Goal: Task Accomplishment & Management: Manage account settings

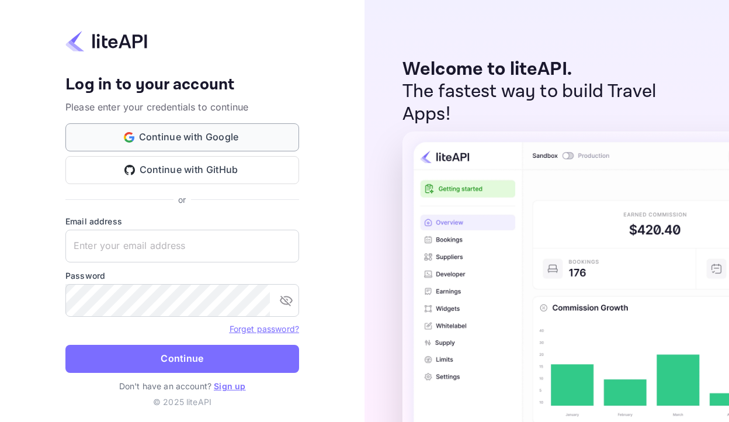
click at [259, 147] on button "Continue with Google" at bounding box center [182, 137] width 234 height 28
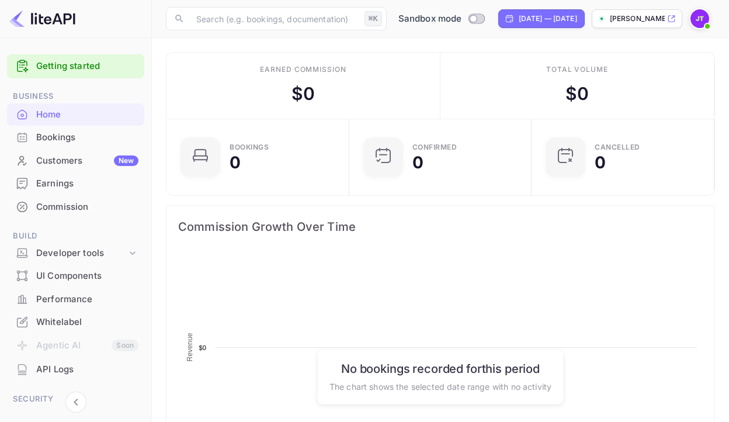
scroll to position [190, 176]
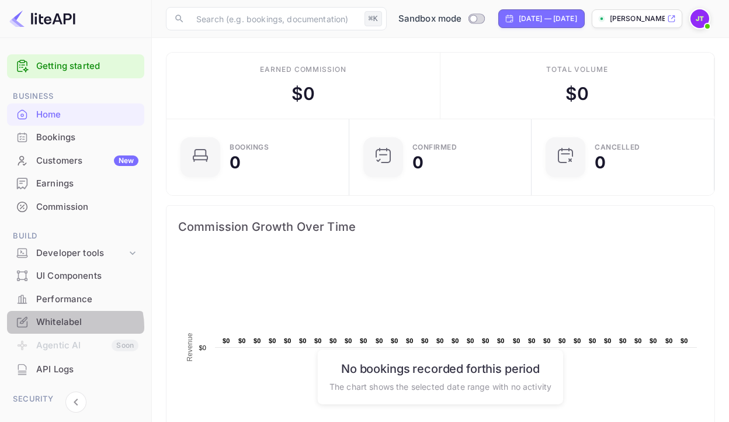
click at [72, 326] on div "Whitelabel" at bounding box center [87, 321] width 102 height 13
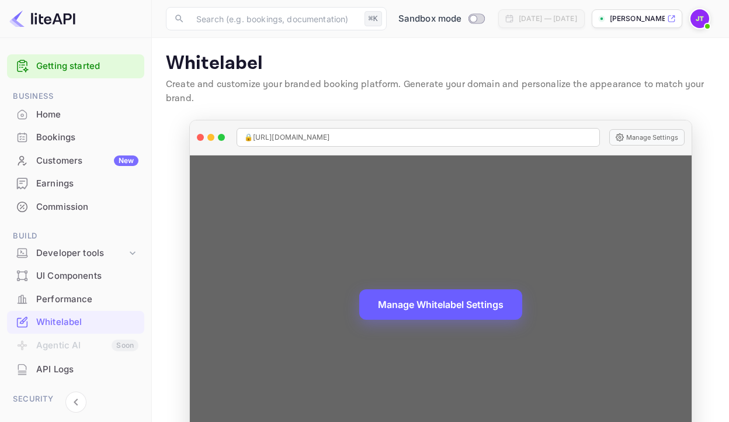
scroll to position [49, 0]
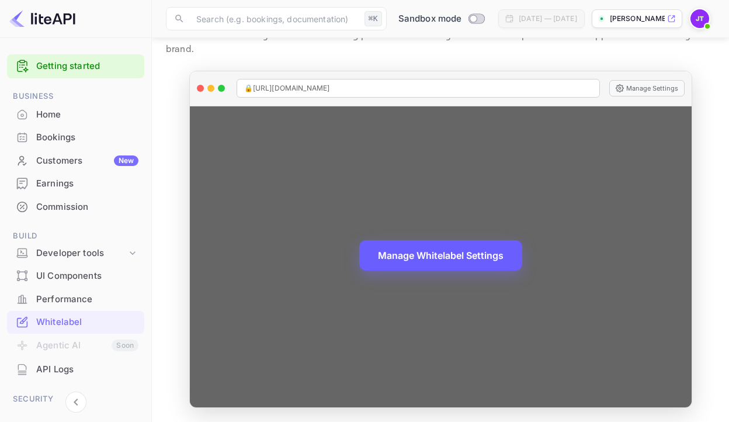
click at [430, 266] on button "Manage Whitelabel Settings" at bounding box center [440, 255] width 163 height 30
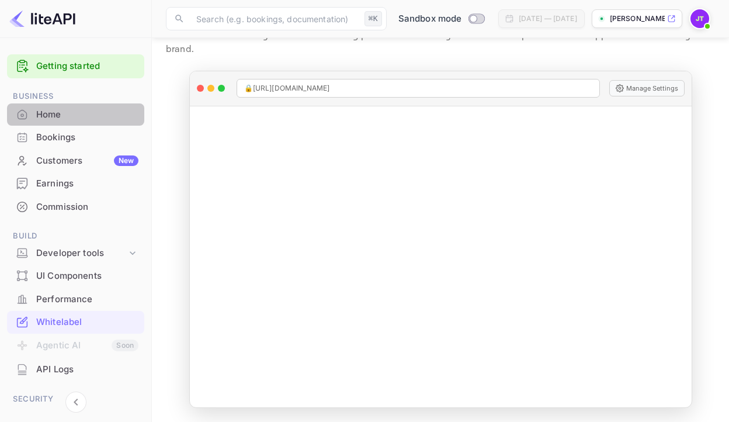
click at [79, 119] on div "Home" at bounding box center [87, 114] width 102 height 13
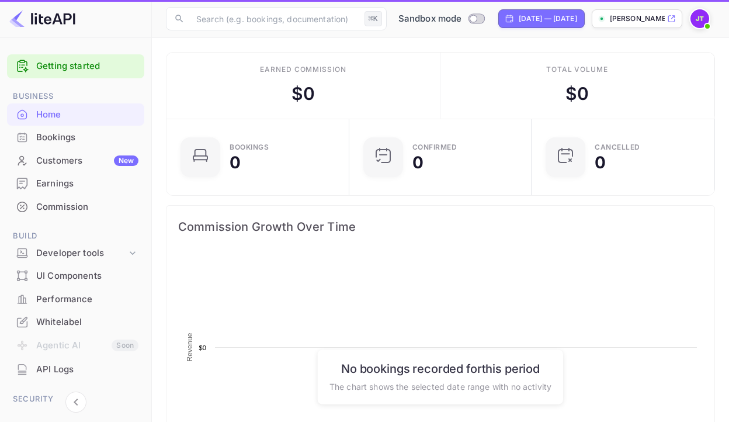
scroll to position [190, 176]
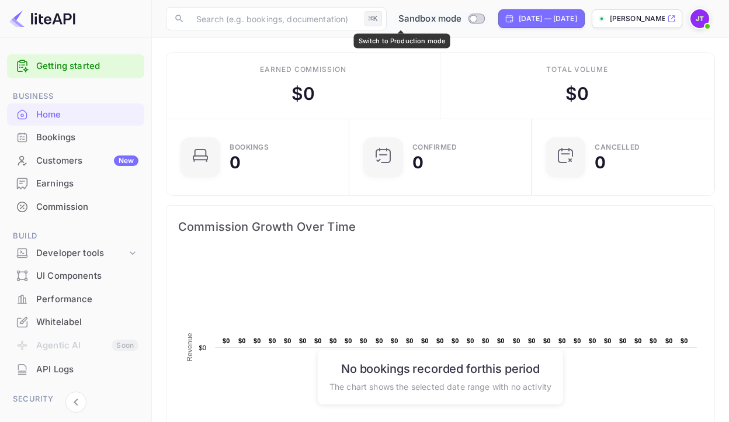
click at [461, 20] on input "Switch to Production mode" at bounding box center [472, 19] width 23 height 8
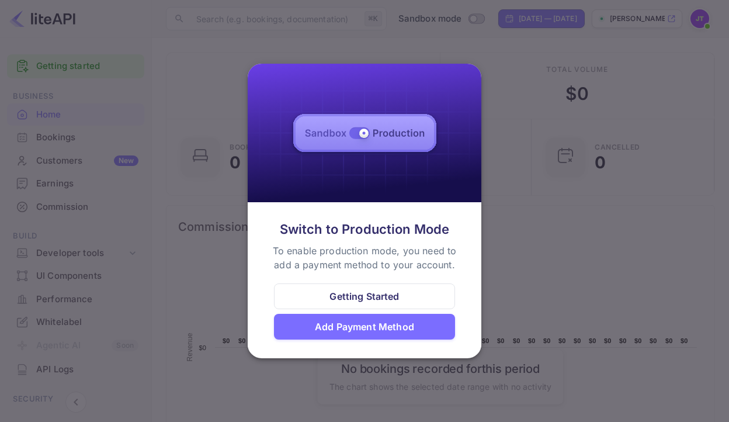
click at [210, 219] on div at bounding box center [364, 211] width 729 height 422
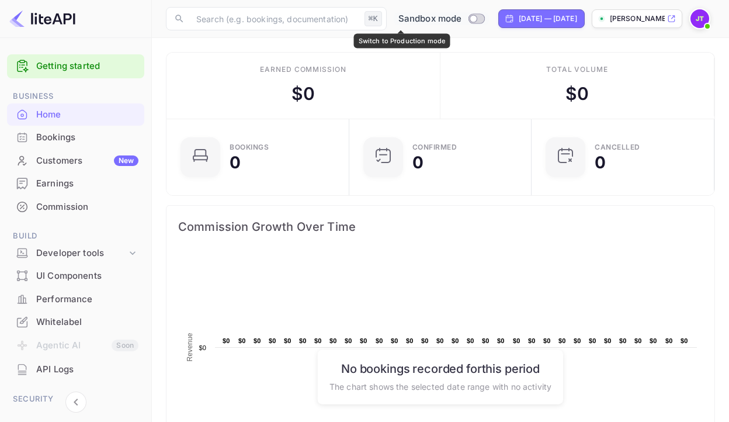
click at [461, 21] on input "Switch to Production mode" at bounding box center [472, 19] width 23 height 8
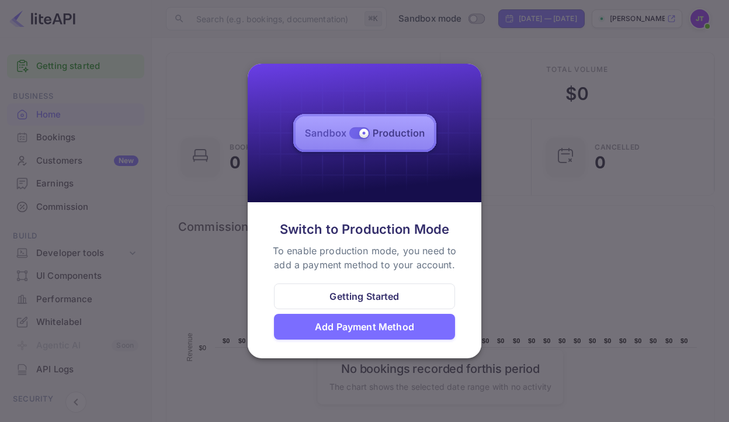
click at [377, 299] on div "Getting Started" at bounding box center [363, 296] width 69 height 14
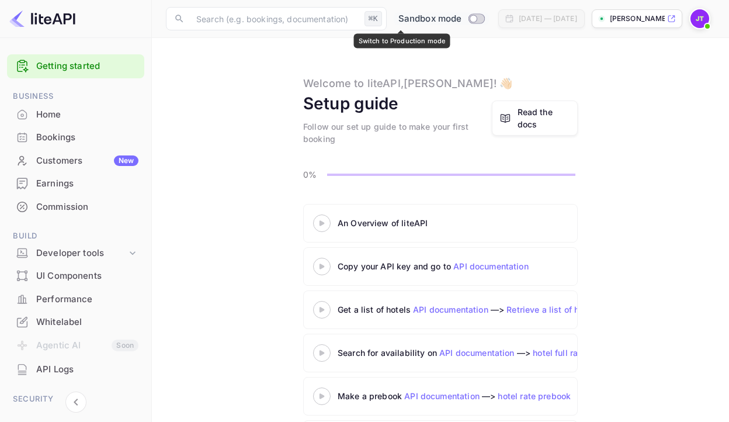
click at [461, 18] on input "Switch to Production mode" at bounding box center [472, 19] width 23 height 8
checkbox input "false"
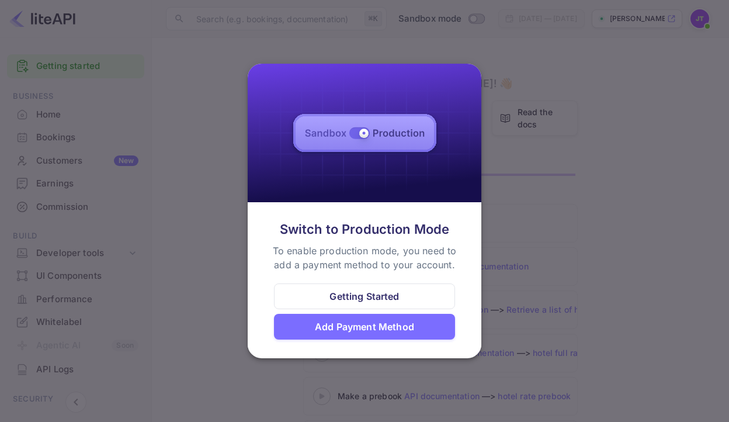
click at [375, 321] on div "Add Payment Method" at bounding box center [364, 326] width 99 height 14
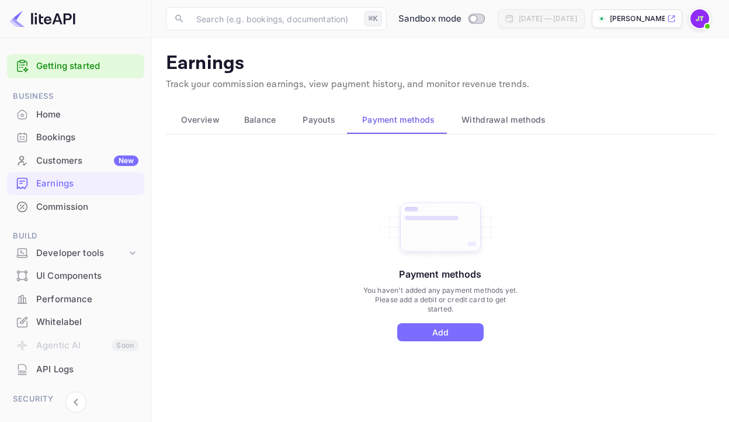
scroll to position [15, 0]
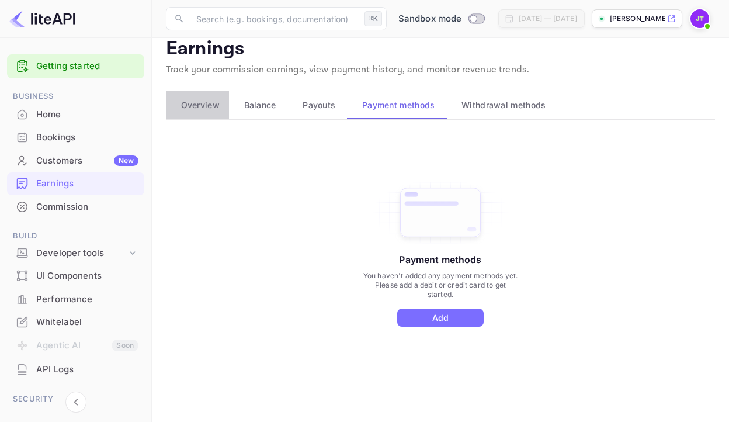
click at [204, 109] on span "Overview" at bounding box center [200, 105] width 39 height 14
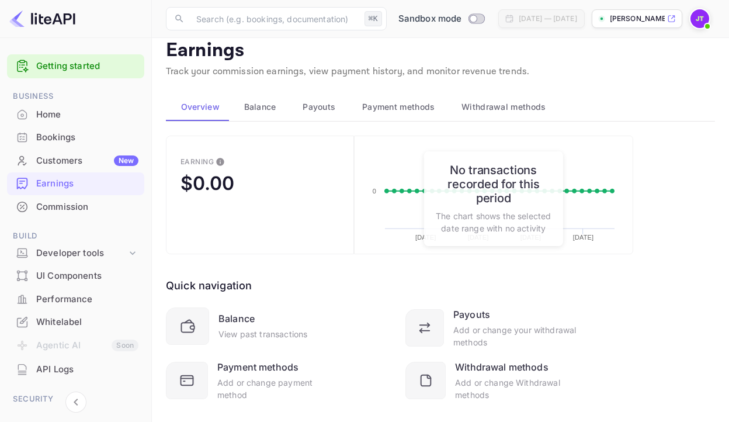
scroll to position [0, 0]
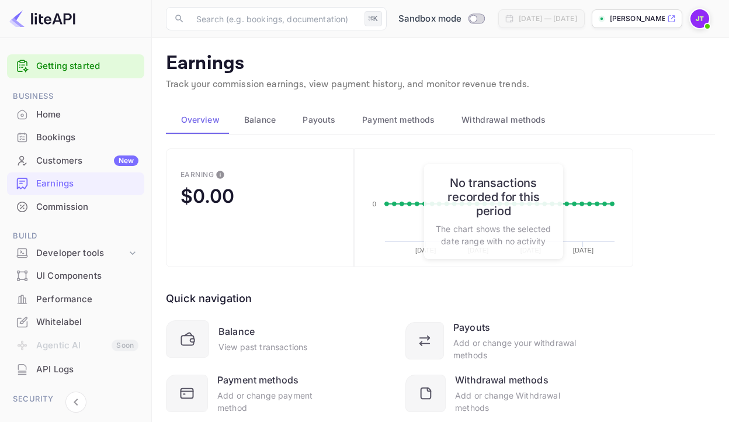
click at [256, 124] on span "Balance" at bounding box center [260, 120] width 32 height 14
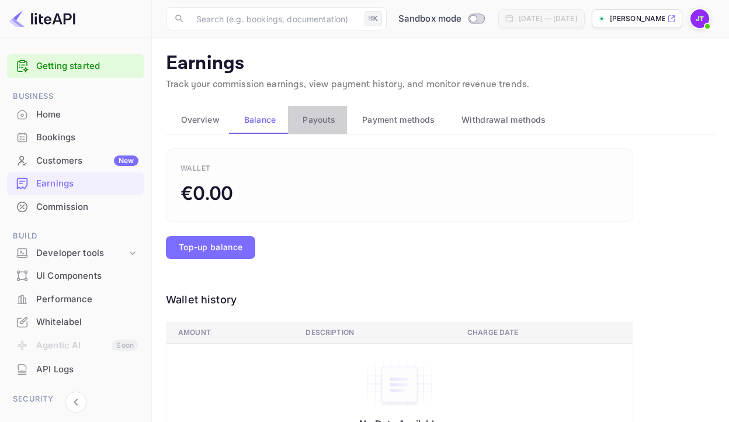
click at [307, 126] on span "Payouts" at bounding box center [318, 120] width 33 height 14
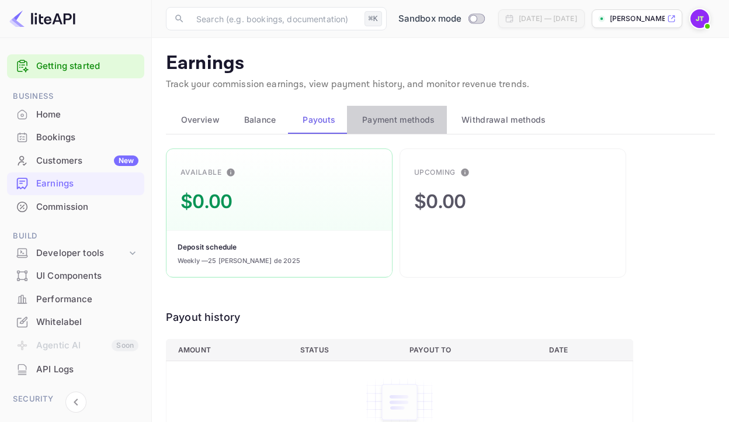
click at [392, 124] on span "Payment methods" at bounding box center [398, 120] width 73 height 14
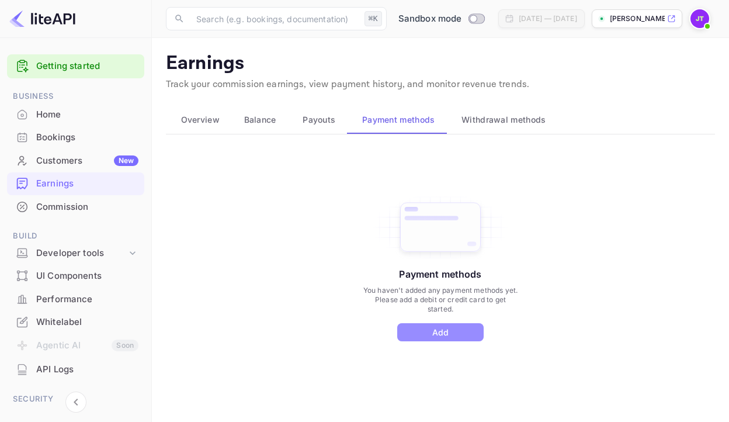
click at [453, 330] on button "Add" at bounding box center [440, 332] width 86 height 18
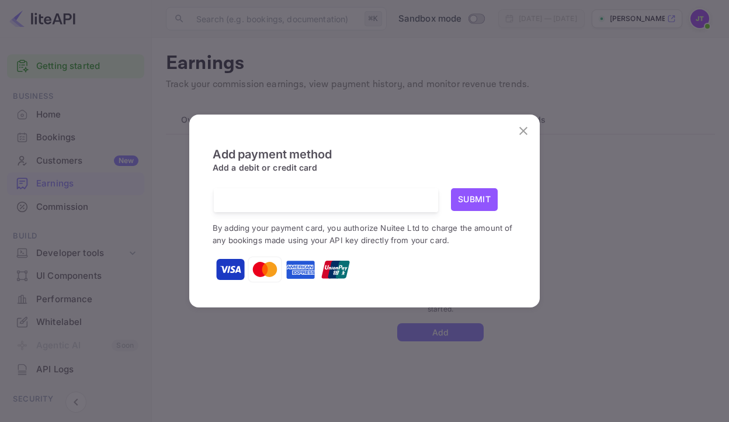
click at [652, 184] on div "Add payment method Add a debit or credit card Submit By adding your payment car…" at bounding box center [364, 211] width 729 height 422
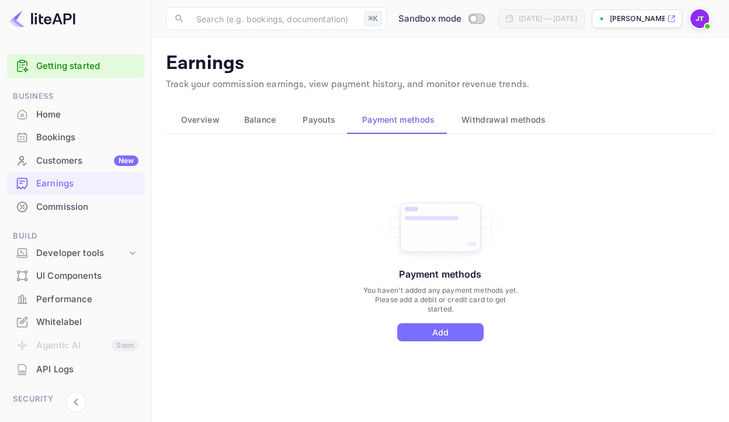
click at [310, 118] on span "Payouts" at bounding box center [318, 120] width 33 height 14
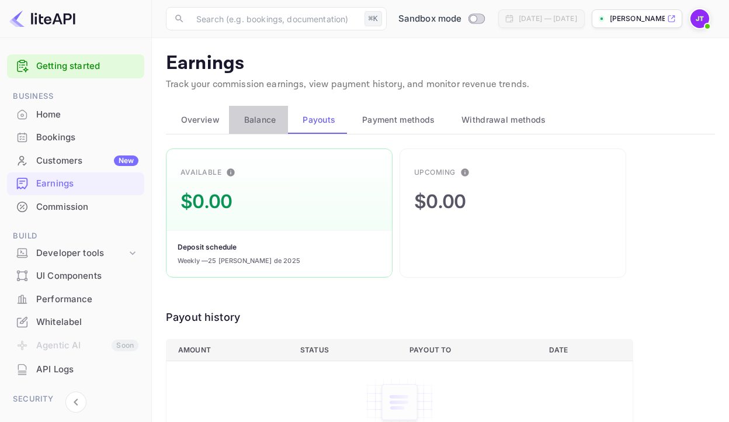
click at [267, 121] on span "Balance" at bounding box center [260, 120] width 32 height 14
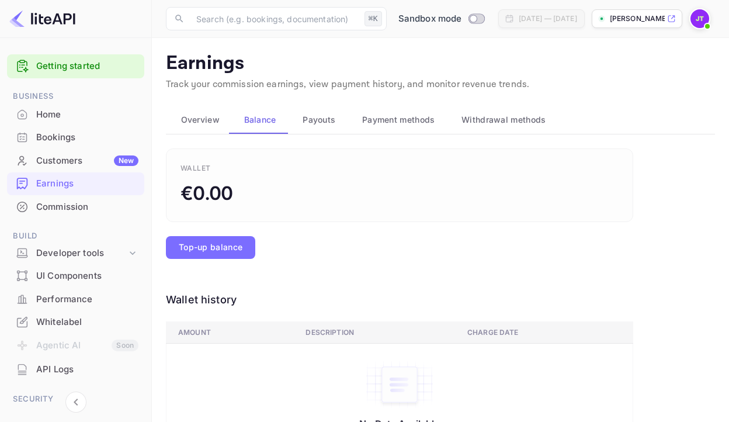
click at [211, 120] on span "Overview" at bounding box center [200, 120] width 39 height 14
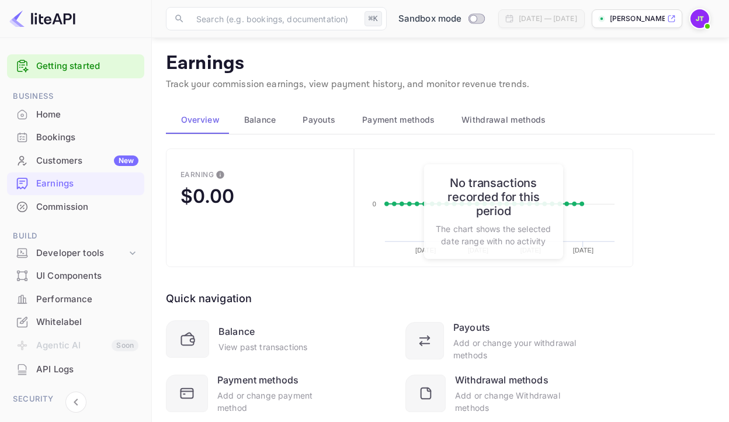
scroll to position [34, 0]
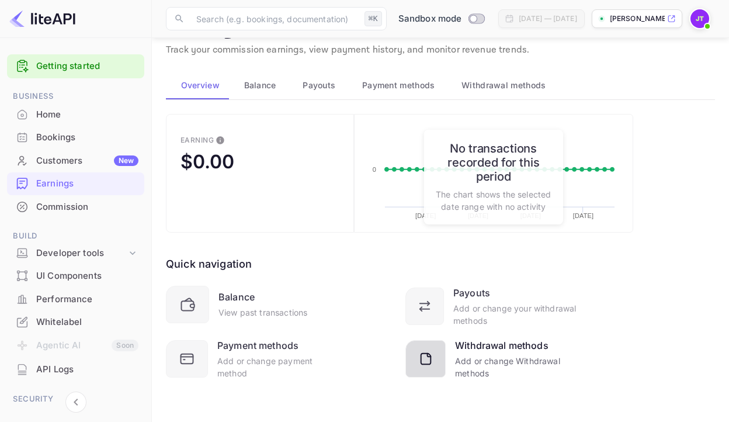
click at [537, 349] on div "Withdrawal methods" at bounding box center [501, 345] width 93 height 14
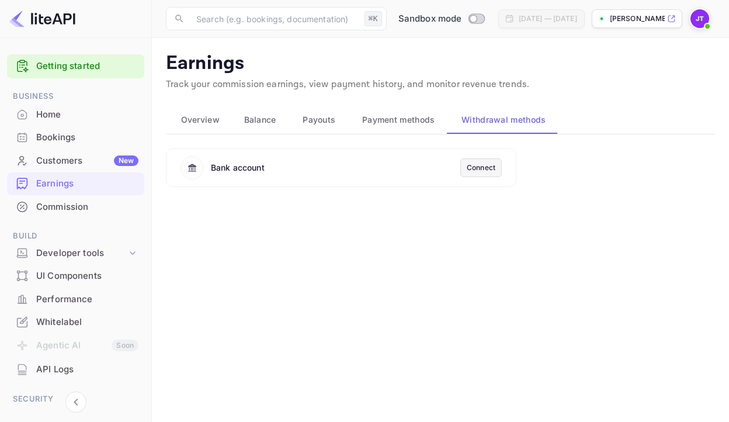
click at [417, 114] on span "Payment methods" at bounding box center [398, 120] width 73 height 14
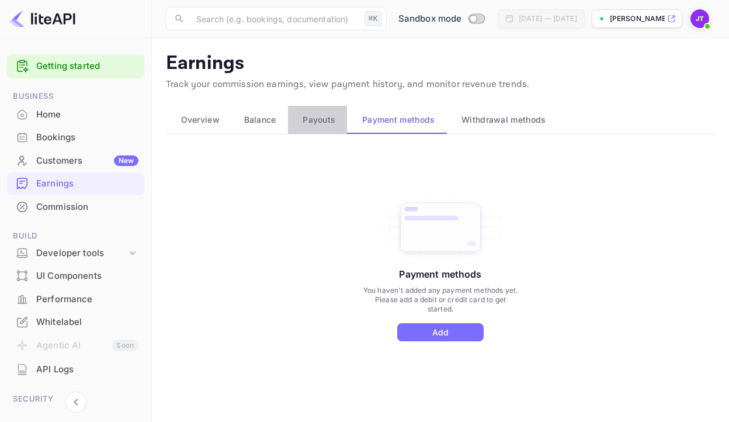
click at [330, 119] on span "Payouts" at bounding box center [318, 120] width 33 height 14
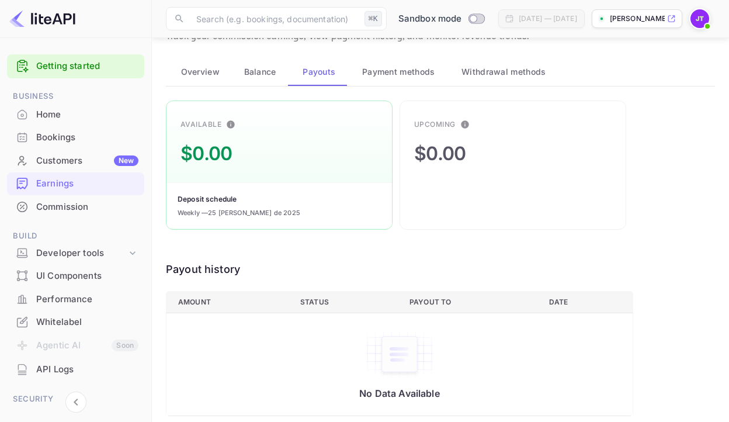
scroll to position [56, 0]
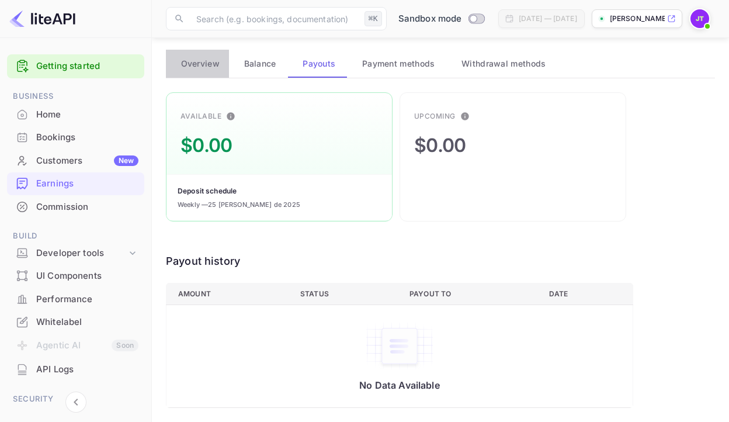
click at [185, 50] on button "Overview" at bounding box center [197, 64] width 63 height 28
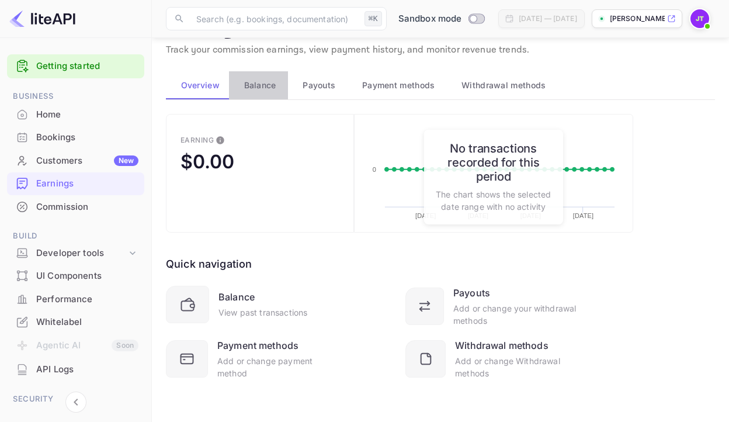
click at [272, 87] on span "Balance" at bounding box center [260, 85] width 32 height 14
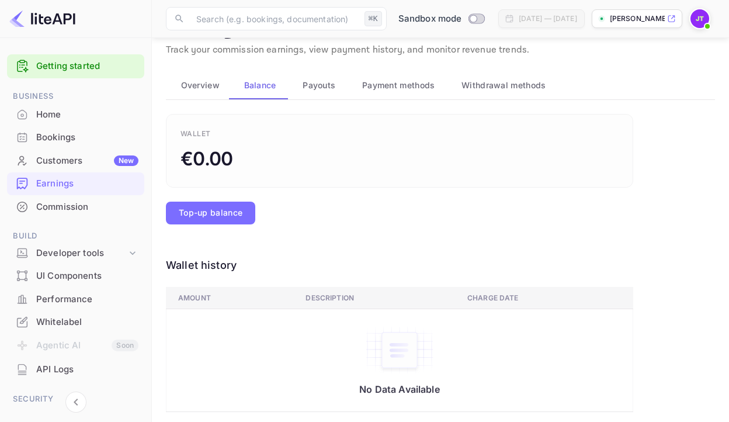
scroll to position [0, 0]
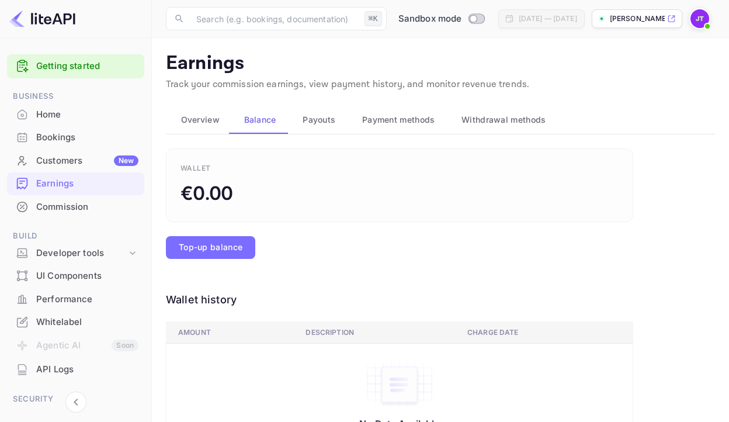
click at [91, 112] on div "Home" at bounding box center [87, 114] width 102 height 13
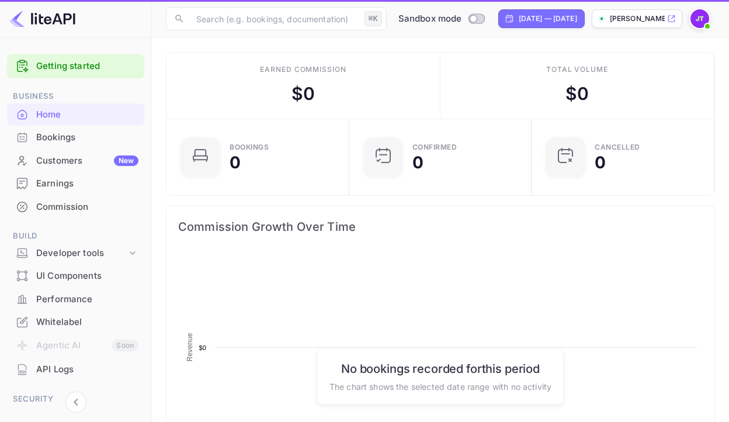
scroll to position [190, 176]
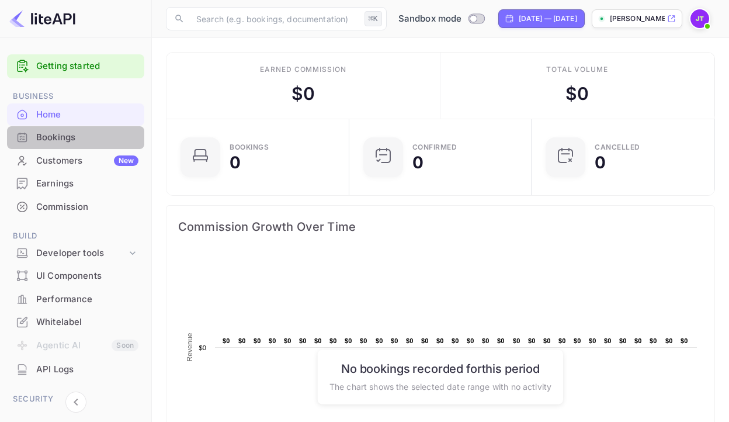
click at [90, 135] on div "Bookings" at bounding box center [87, 137] width 102 height 13
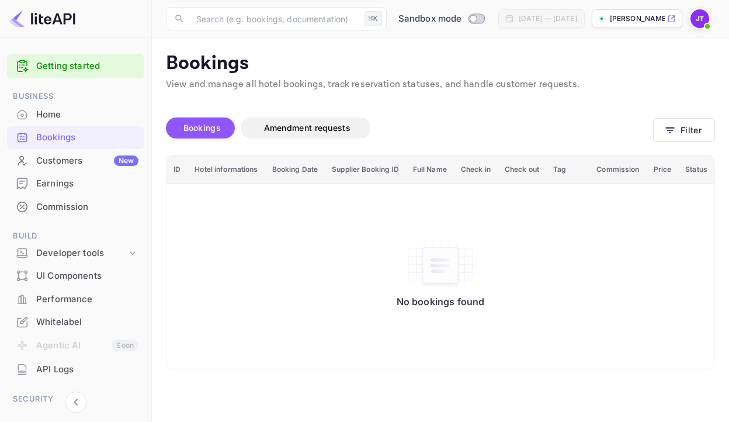
click at [83, 189] on div "Earnings" at bounding box center [87, 183] width 102 height 13
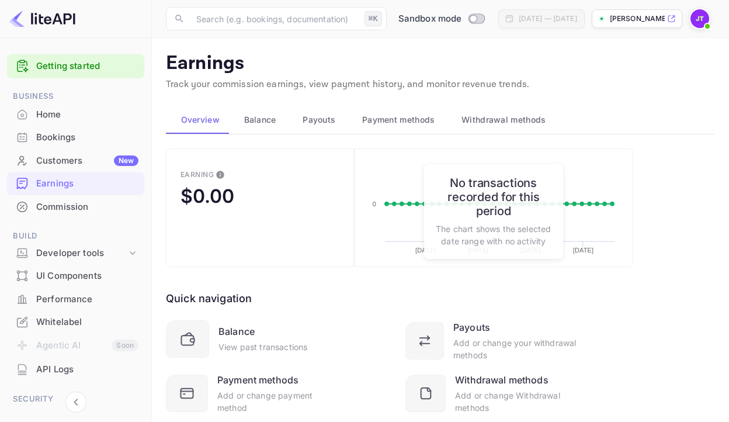
scroll to position [34, 0]
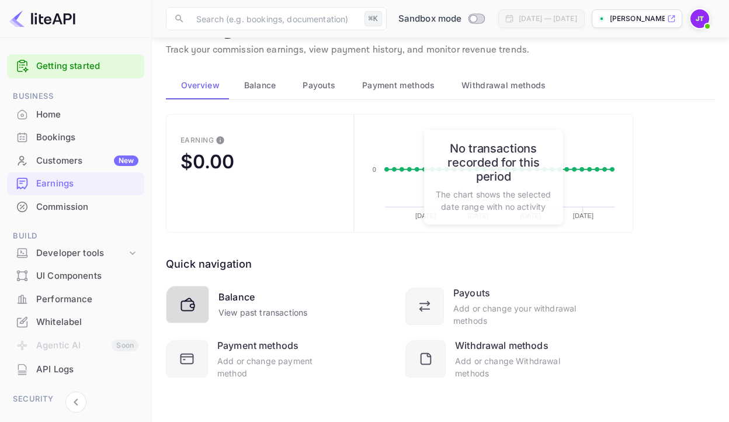
click at [252, 301] on div "Balance" at bounding box center [236, 297] width 36 height 14
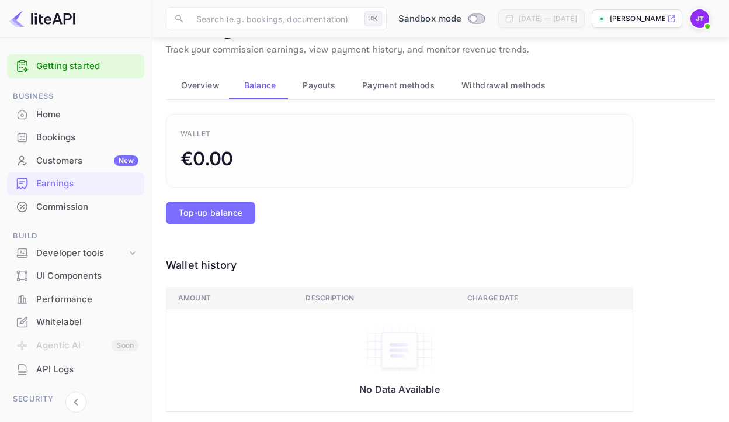
scroll to position [69, 0]
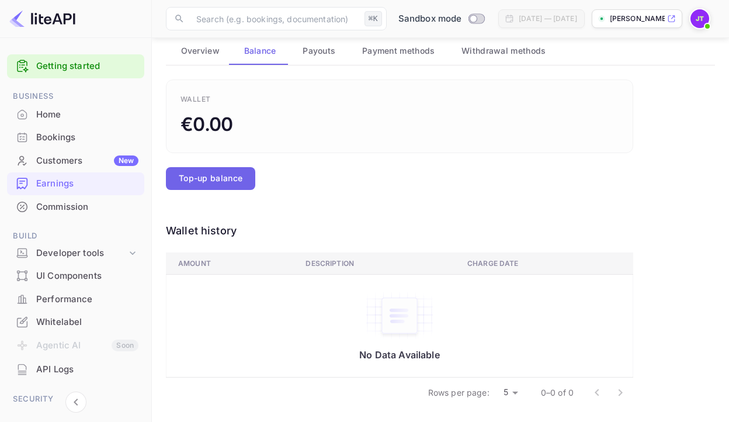
click at [212, 173] on button "Top-up balance" at bounding box center [210, 178] width 89 height 23
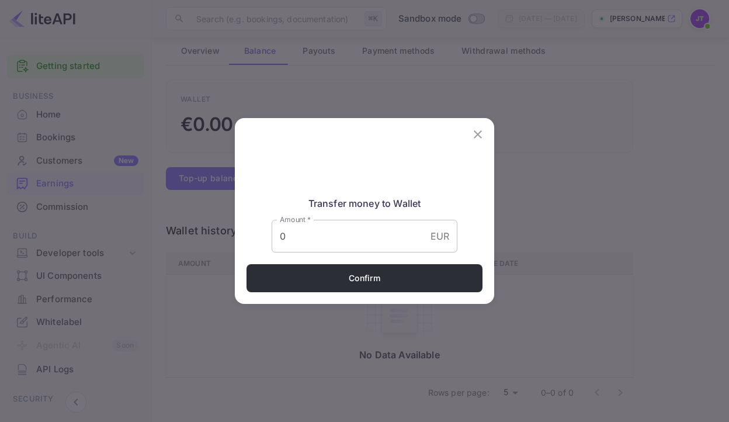
click at [321, 232] on input "0" at bounding box center [348, 236] width 154 height 33
type input "100"
click at [356, 293] on div "Confirm" at bounding box center [364, 284] width 259 height 40
click at [356, 287] on div "Confirm" at bounding box center [364, 284] width 259 height 40
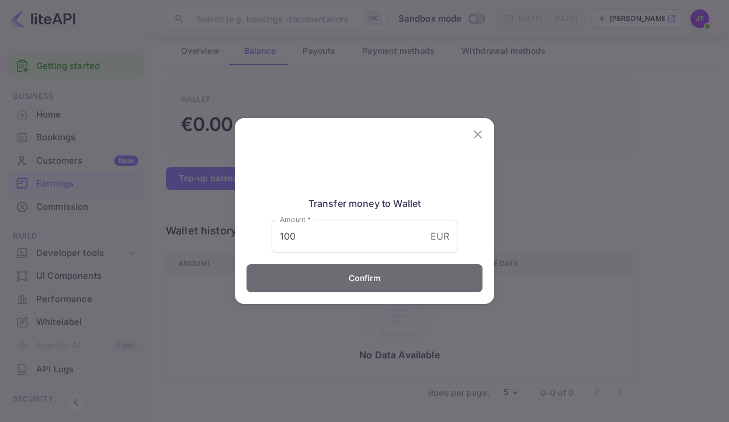
click at [357, 280] on button "Confirm" at bounding box center [364, 278] width 236 height 28
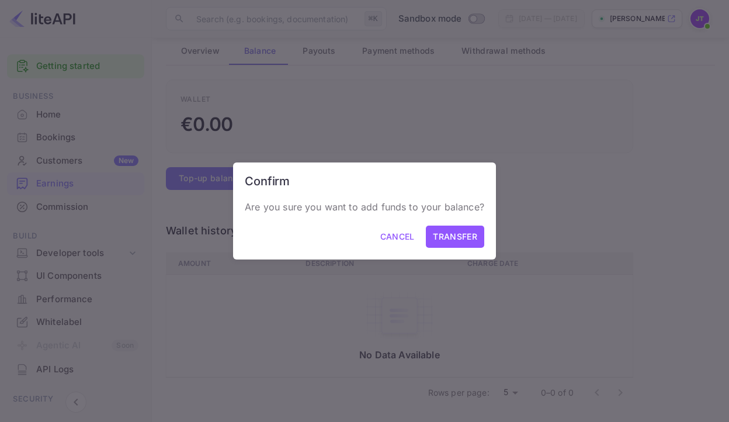
click at [430, 241] on button "Transfer" at bounding box center [455, 236] width 58 height 23
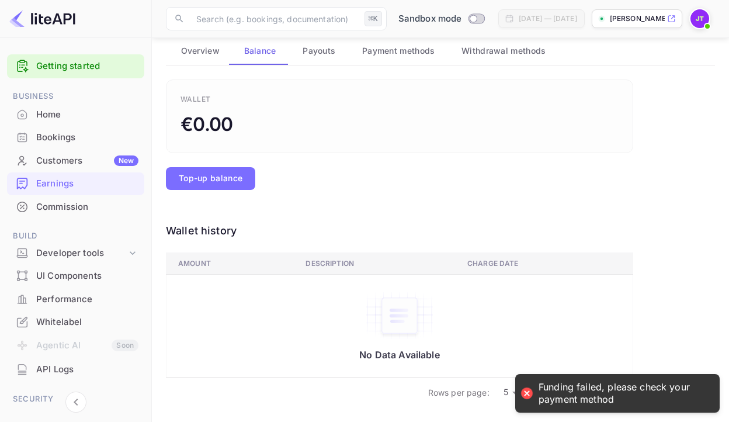
click at [406, 232] on div "Wallet history" at bounding box center [399, 230] width 467 height 16
click at [213, 50] on span "Overview" at bounding box center [200, 51] width 39 height 14
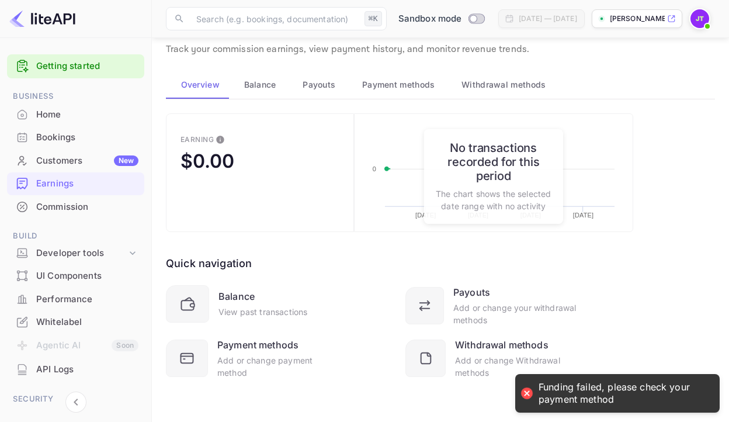
scroll to position [34, 0]
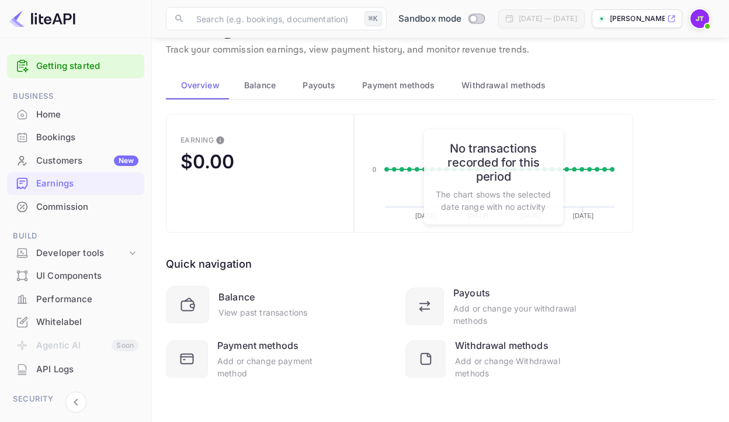
click at [334, 92] on button "Payouts" at bounding box center [318, 85] width 60 height 28
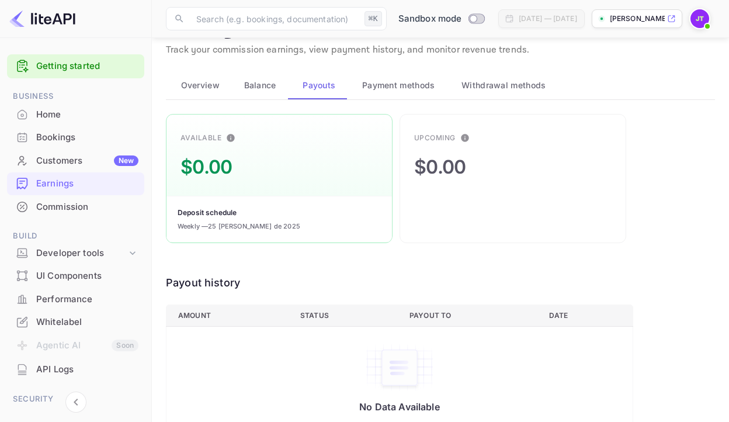
scroll to position [0, 0]
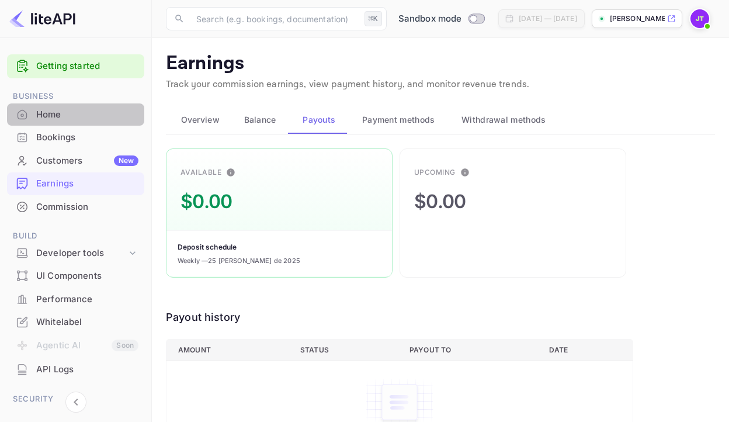
click at [85, 120] on div "Home" at bounding box center [87, 114] width 102 height 13
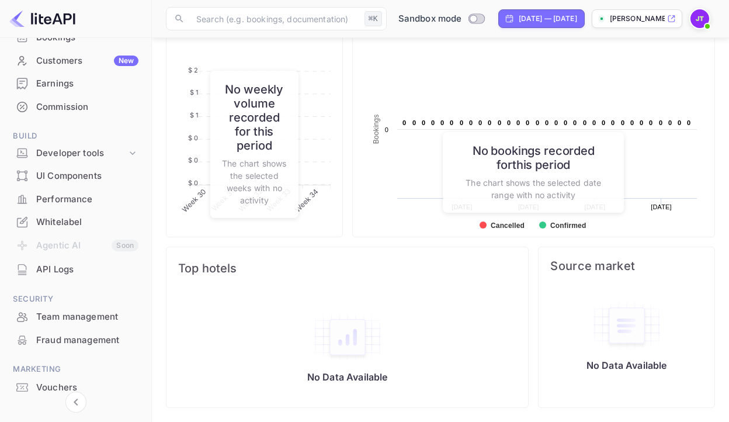
scroll to position [141, 0]
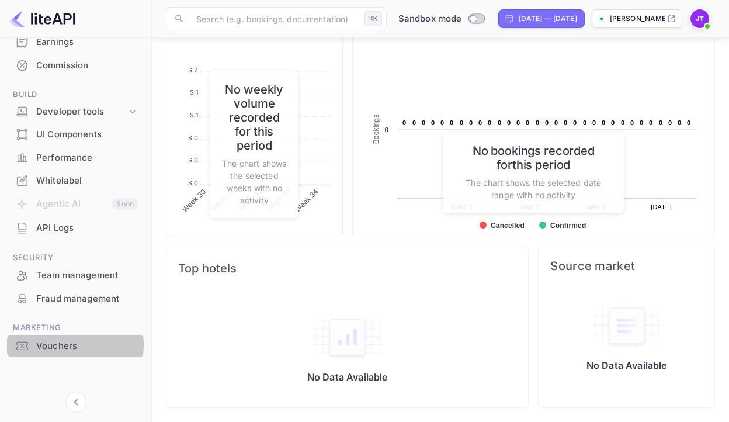
click at [67, 345] on div "Vouchers" at bounding box center [87, 345] width 102 height 13
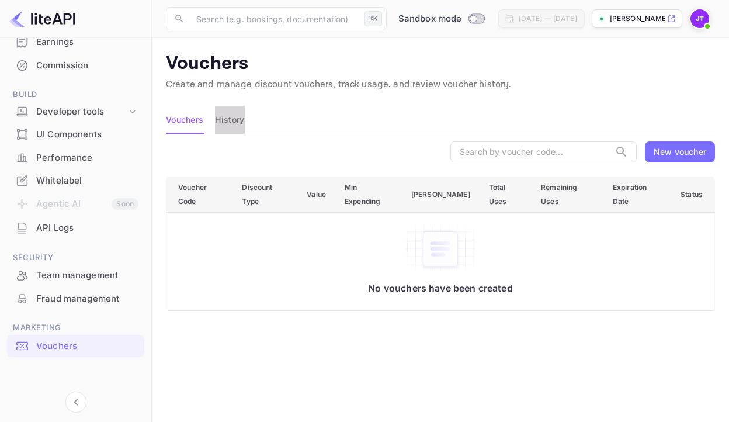
click at [244, 127] on button "History" at bounding box center [229, 120] width 29 height 28
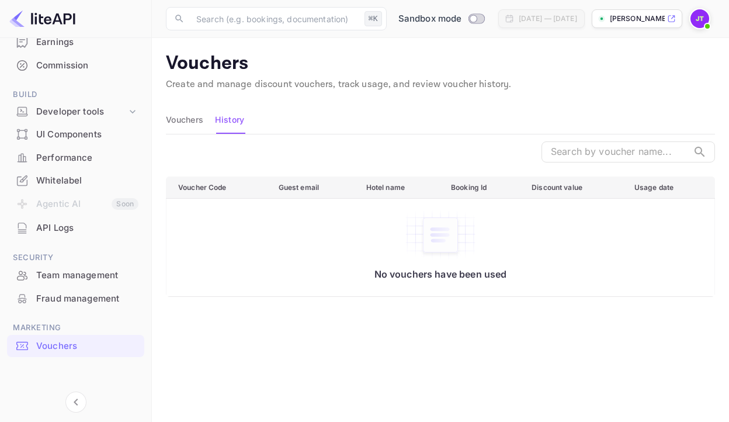
click at [187, 116] on button "Vouchers" at bounding box center [184, 120] width 37 height 28
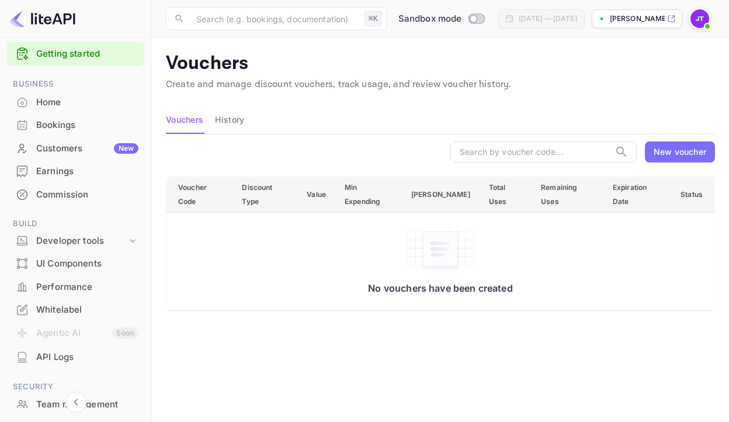
scroll to position [12, 0]
click at [69, 283] on div "Performance" at bounding box center [87, 287] width 102 height 13
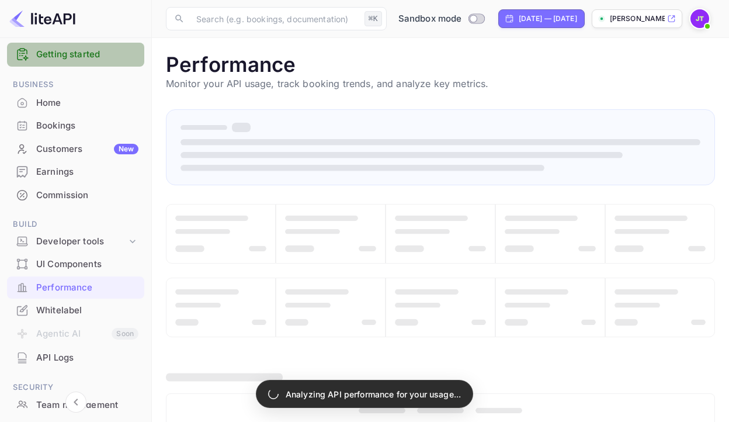
click at [93, 56] on link "Getting started" at bounding box center [87, 54] width 102 height 13
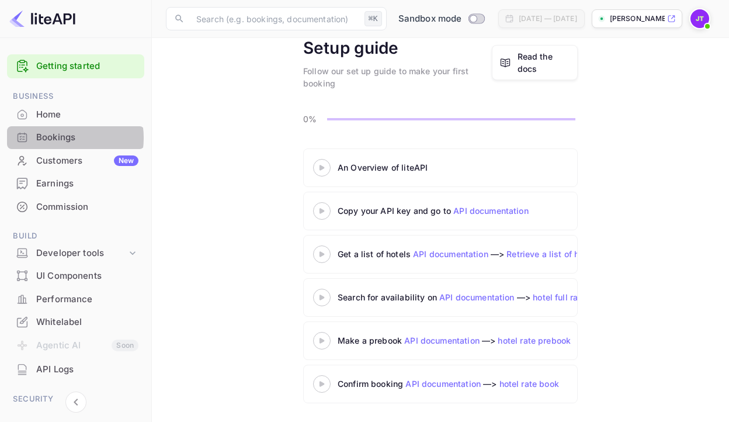
click at [59, 138] on div "Bookings" at bounding box center [87, 137] width 102 height 13
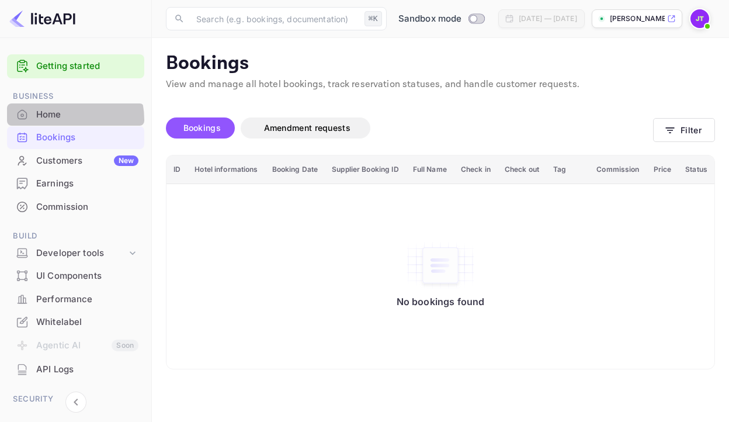
click at [58, 120] on div "Home" at bounding box center [87, 114] width 102 height 13
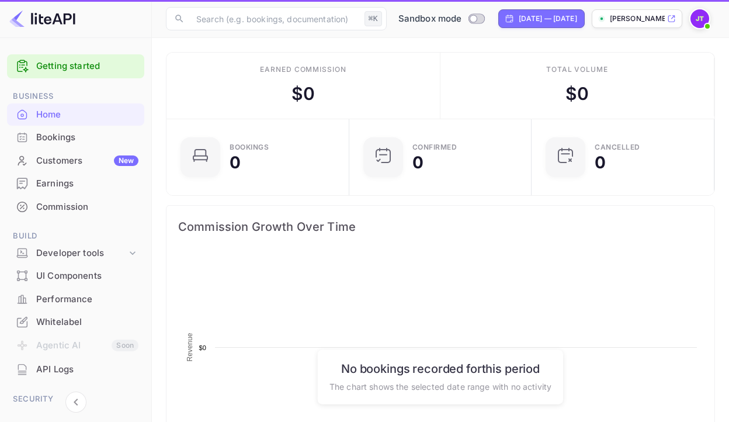
scroll to position [190, 176]
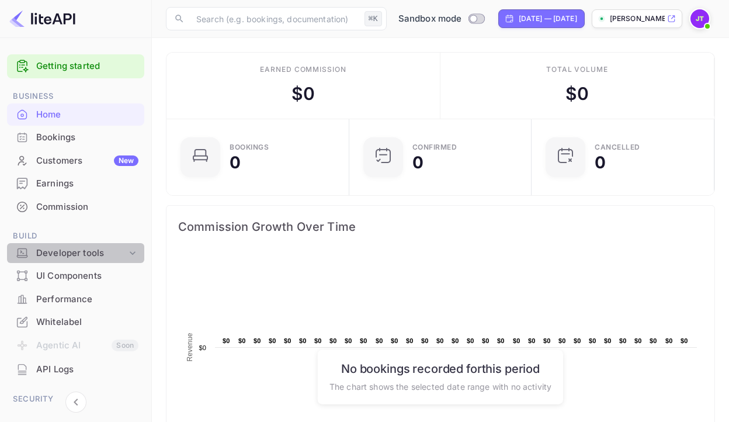
click at [135, 258] on div "Developer tools" at bounding box center [75, 253] width 137 height 20
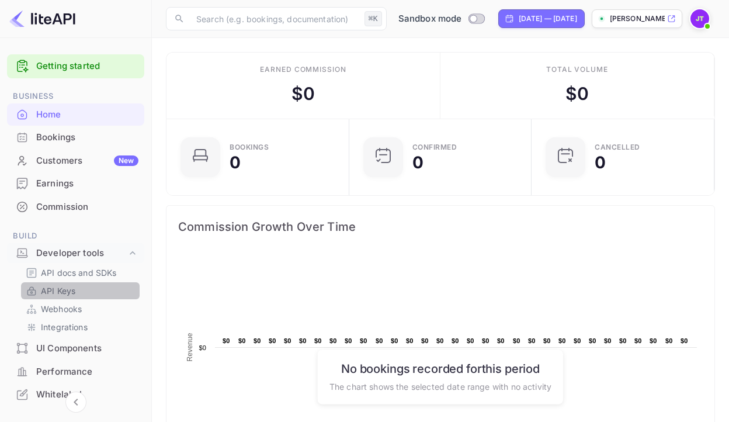
click at [83, 295] on link "API Keys" at bounding box center [80, 290] width 109 height 12
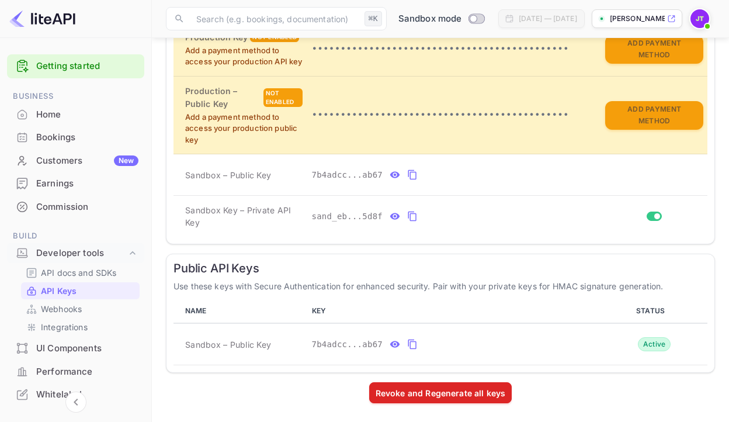
scroll to position [318, 0]
click at [406, 217] on button "private api keys table" at bounding box center [412, 216] width 15 height 19
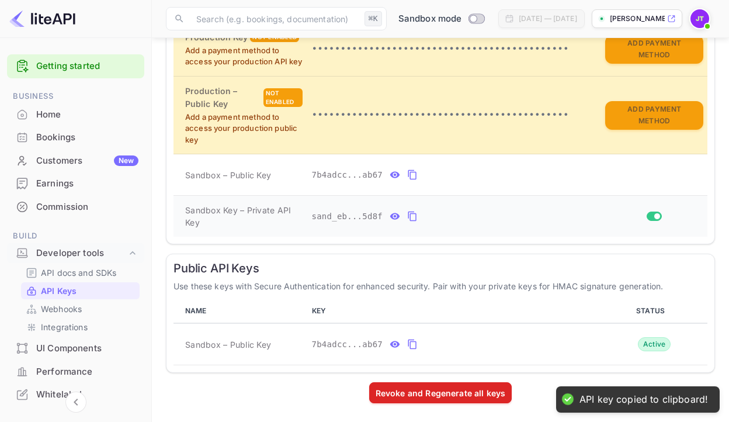
click at [398, 216] on icon "private api keys table" at bounding box center [395, 216] width 10 height 6
click at [397, 176] on icon "private api keys table" at bounding box center [395, 175] width 10 height 6
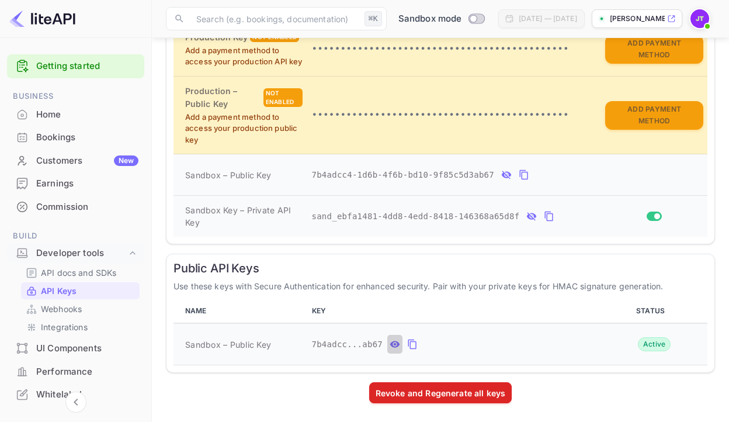
click at [398, 343] on icon "public api keys table" at bounding box center [395, 344] width 10 height 6
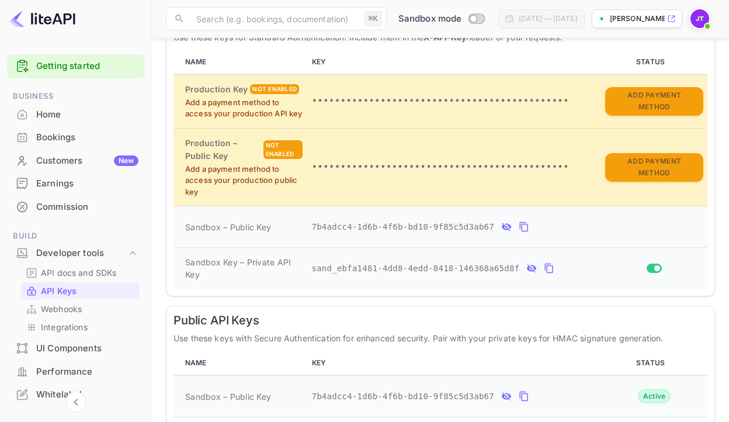
scroll to position [179, 0]
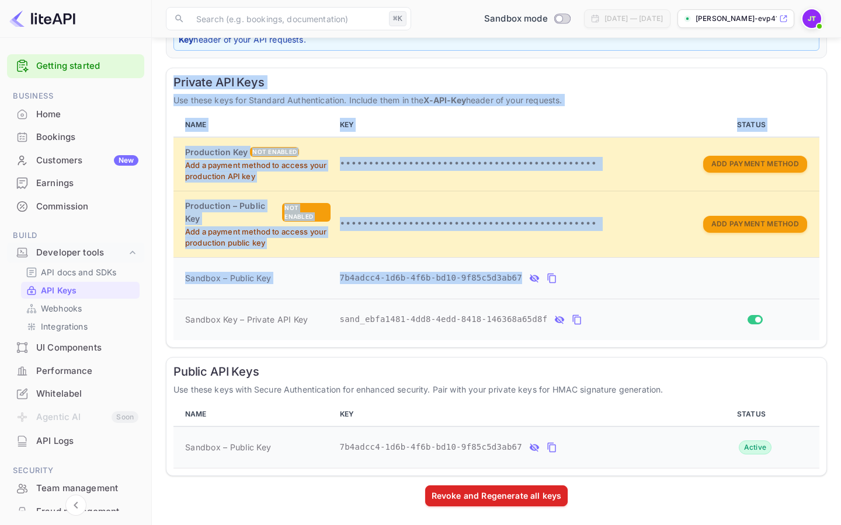
drag, startPoint x: 171, startPoint y: 88, endPoint x: 634, endPoint y: 270, distance: 497.5
click at [634, 270] on div "Private API Keys Use these keys for Standard Authentication. Include them in th…" at bounding box center [496, 208] width 661 height 280
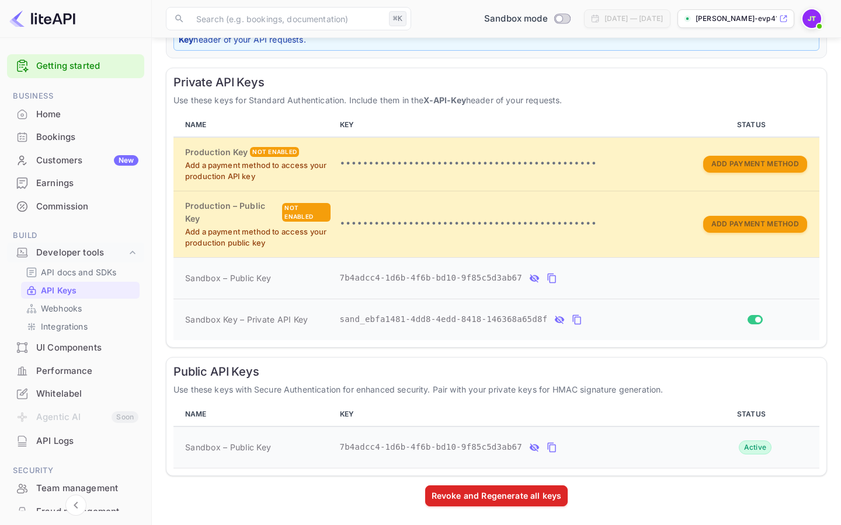
click at [635, 278] on div "7b4adcc4-1d6b-4f6b-bd10-9f85c5d3ab67" at bounding box center [513, 278] width 346 height 19
click at [105, 4] on div at bounding box center [76, 19] width 152 height 38
click at [123, 18] on div at bounding box center [76, 19] width 152 height 38
click at [204, 421] on div "Revoke and Regenerate all keys" at bounding box center [496, 496] width 661 height 21
click at [220, 421] on div "Revoke and Regenerate all keys" at bounding box center [496, 496] width 661 height 21
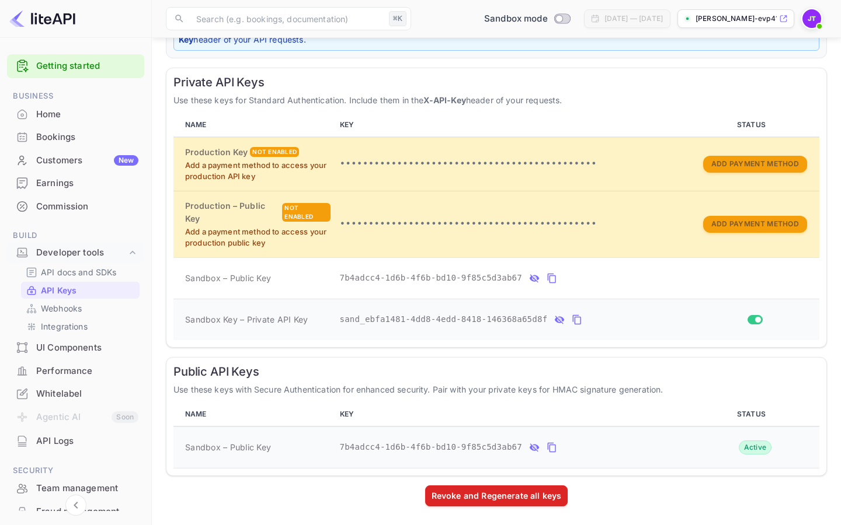
click at [719, 421] on div "Revoke and Regenerate all keys" at bounding box center [496, 496] width 661 height 21
click at [717, 421] on div "Revoke and Regenerate all keys" at bounding box center [496, 496] width 661 height 21
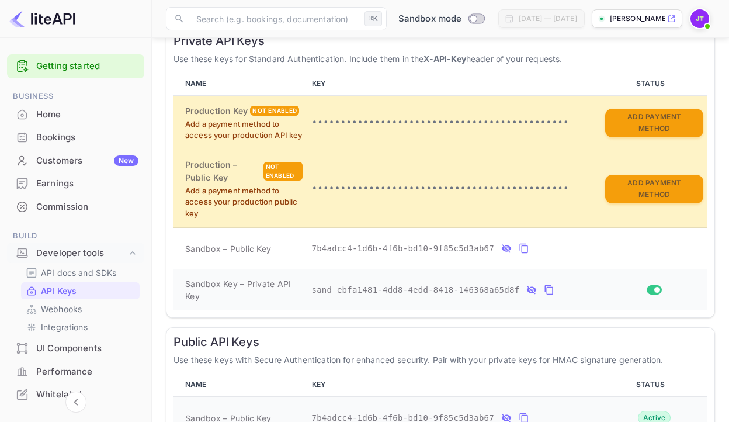
scroll to position [245, 0]
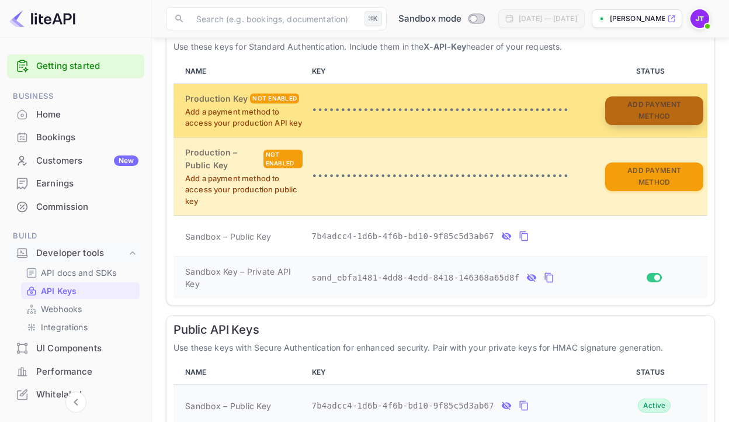
click at [664, 123] on button "Add Payment Method" at bounding box center [654, 110] width 98 height 29
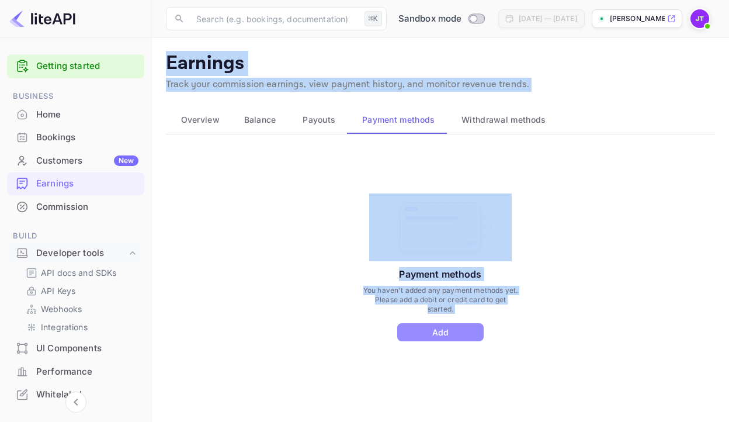
click at [448, 332] on button "Add" at bounding box center [440, 332] width 86 height 18
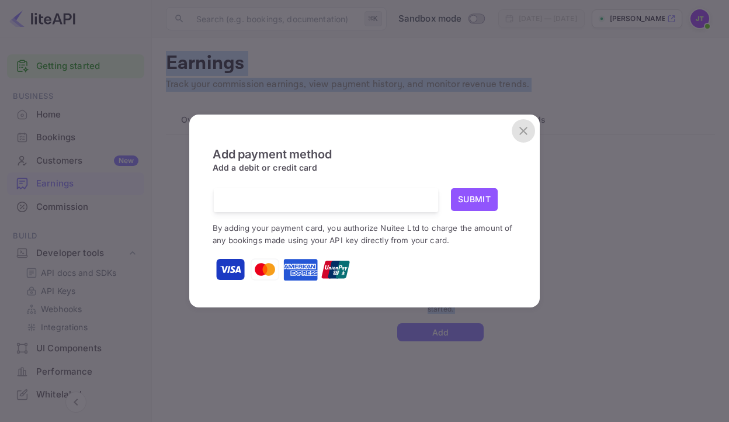
click at [532, 133] on button "close" at bounding box center [522, 130] width 23 height 23
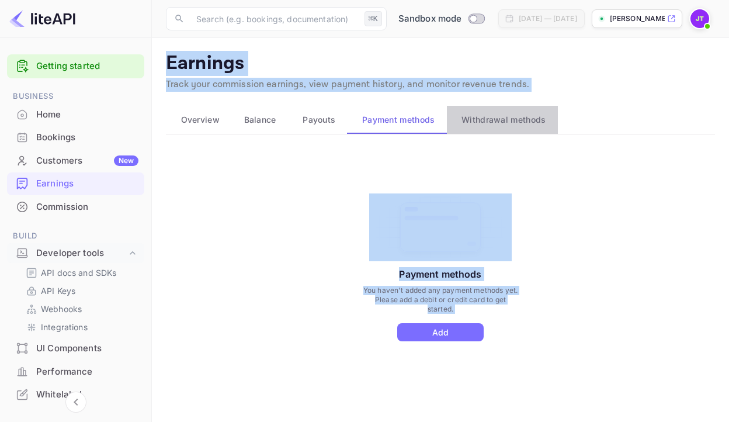
click at [511, 124] on span "Withdrawal methods" at bounding box center [503, 120] width 84 height 14
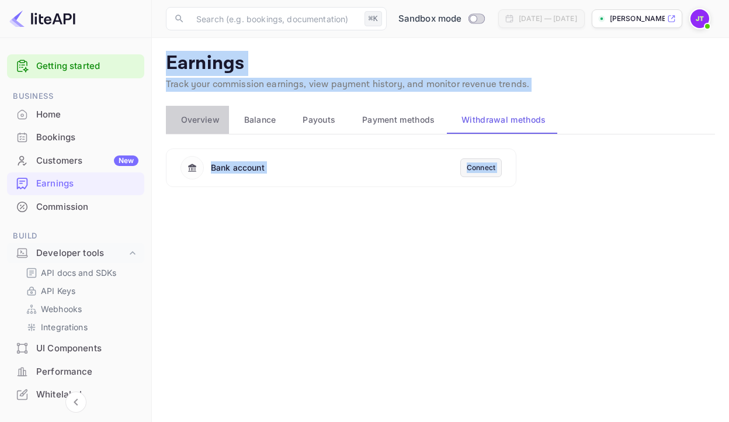
click at [214, 123] on span "Overview" at bounding box center [200, 120] width 39 height 14
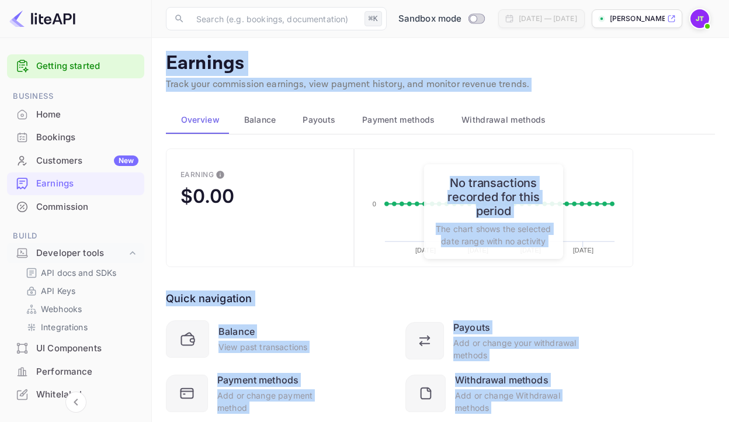
click at [378, 283] on div "Quick navigation Balance View past transactions Payouts Add or change your with…" at bounding box center [399, 340] width 467 height 147
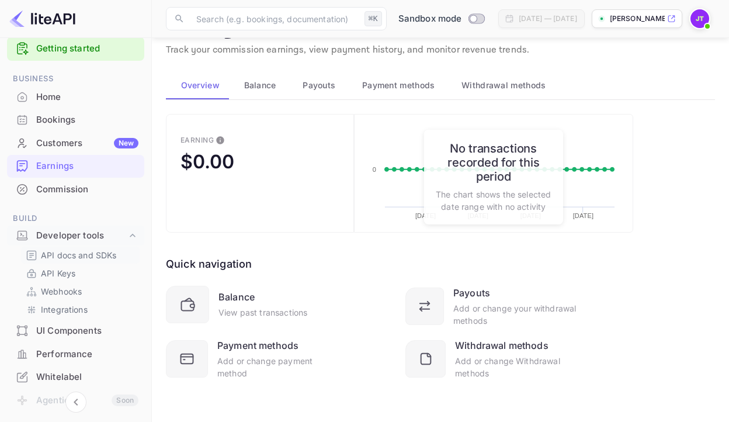
scroll to position [22, 0]
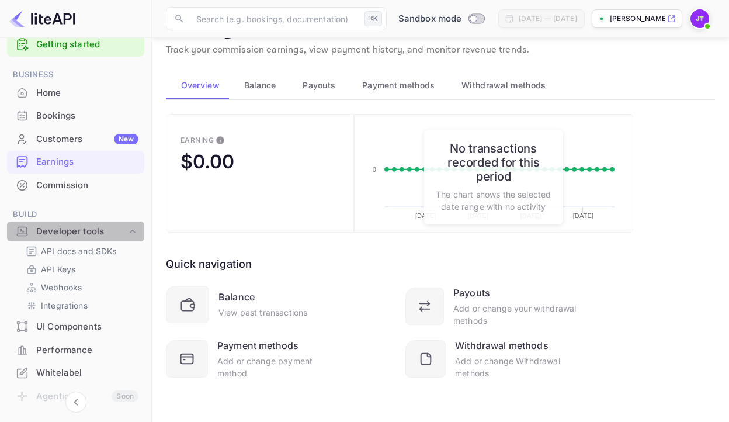
click at [127, 235] on icon at bounding box center [133, 231] width 12 height 12
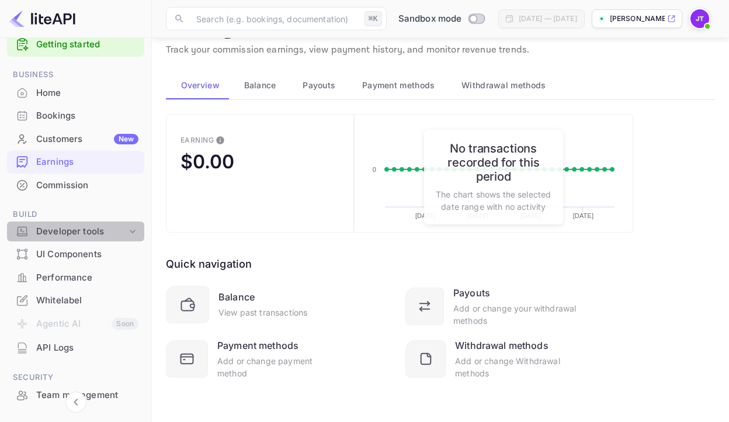
click at [129, 232] on icon at bounding box center [133, 231] width 12 height 12
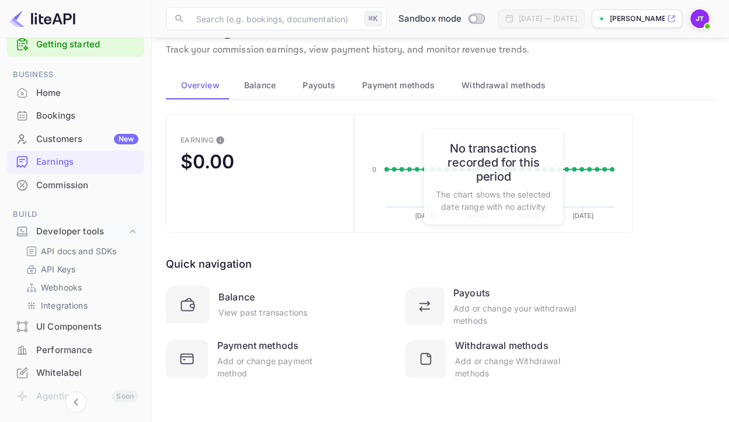
scroll to position [0, 0]
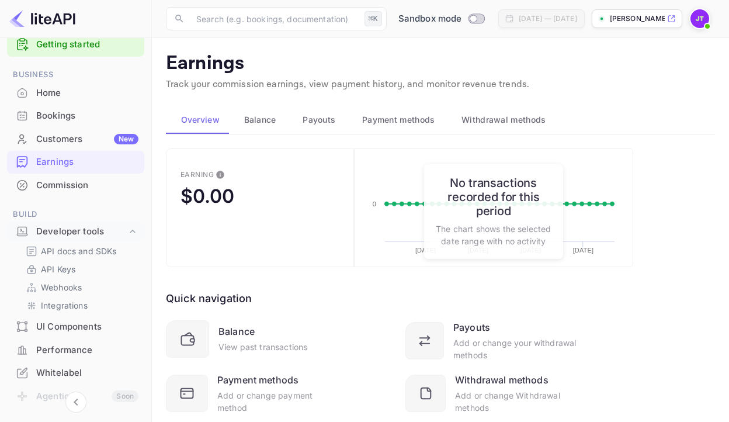
click at [388, 118] on span "Payment methods" at bounding box center [398, 120] width 73 height 14
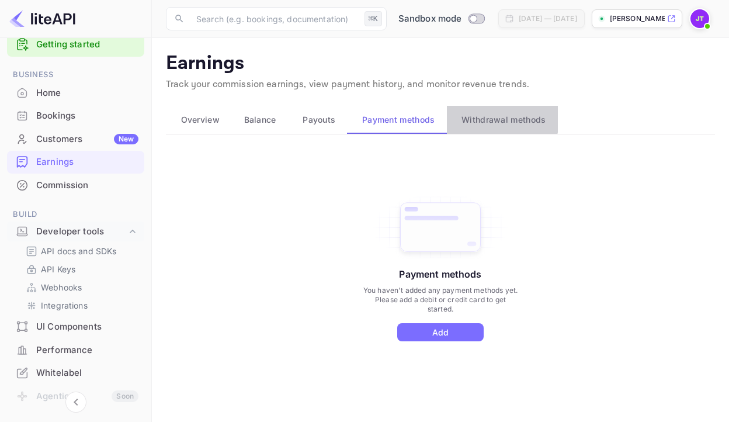
click at [478, 116] on span "Withdrawal methods" at bounding box center [503, 120] width 84 height 14
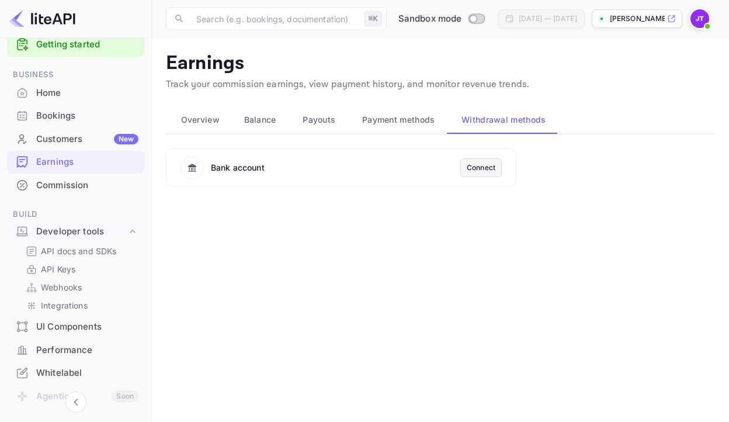
click at [475, 172] on div "Connect" at bounding box center [480, 167] width 29 height 11
